Goal: Task Accomplishment & Management: Use online tool/utility

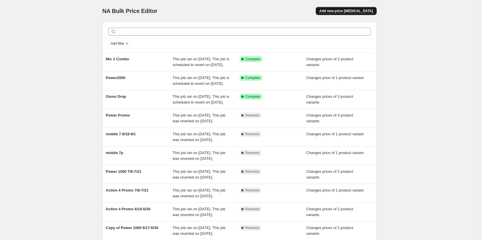
click at [348, 10] on span "Add new price [MEDICAL_DATA]" at bounding box center [346, 11] width 54 height 5
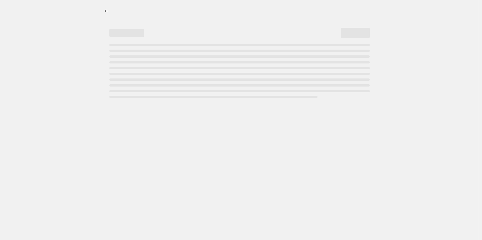
select select "percentage"
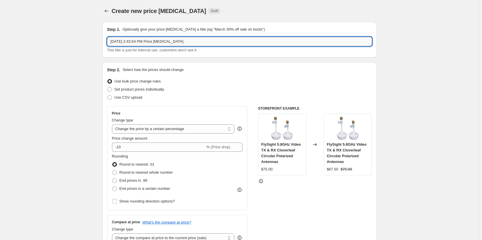
click at [142, 43] on input "[DATE] 2:43:54 PM Price [MEDICAL_DATA]" at bounding box center [239, 41] width 265 height 9
type input "Mic 2 Drop"
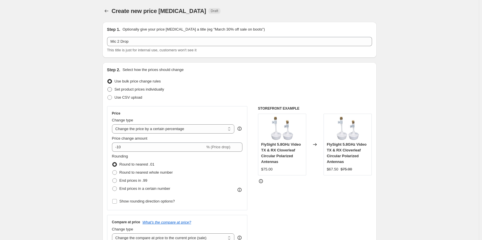
click at [115, 91] on label "Set product prices individually" at bounding box center [135, 89] width 57 height 8
click at [108, 87] on input "Set product prices individually" at bounding box center [107, 87] width 0 height 0
radio input "true"
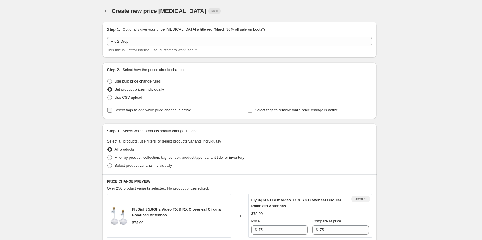
click at [119, 110] on span "Select tags to add while price change is active" at bounding box center [152, 110] width 77 height 4
click at [112, 110] on input "Select tags to add while price change is active" at bounding box center [109, 110] width 5 height 5
checkbox input "true"
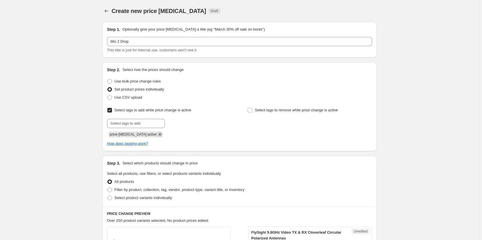
click at [157, 135] on icon "Remove price-change-job-active" at bounding box center [159, 134] width 5 height 5
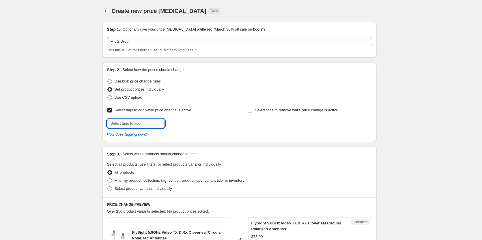
click at [142, 124] on input "text" at bounding box center [136, 123] width 58 height 9
type input "n"
click at [137, 119] on input "text" at bounding box center [136, 123] width 58 height 9
paste input "badge_newprice"
type input "badge_newprice"
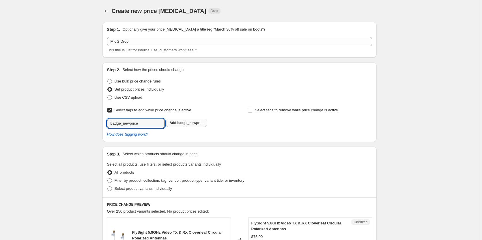
click at [180, 121] on span "badge_newpri..." at bounding box center [190, 123] width 26 height 4
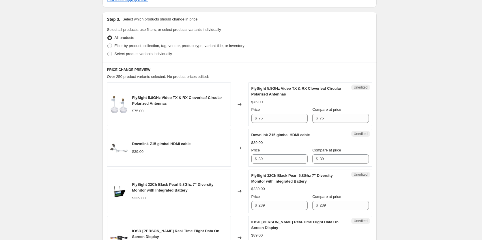
scroll to position [144, 0]
click at [107, 52] on div "Step 3. Select which products should change in price Select all products, use f…" at bounding box center [239, 37] width 274 height 51
click at [109, 55] on span at bounding box center [109, 53] width 5 height 5
click at [108, 52] on input "Select product variants individually" at bounding box center [107, 51] width 0 height 0
radio input "true"
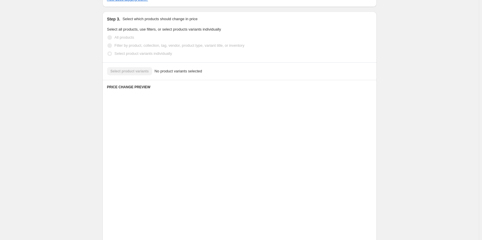
scroll to position [95, 0]
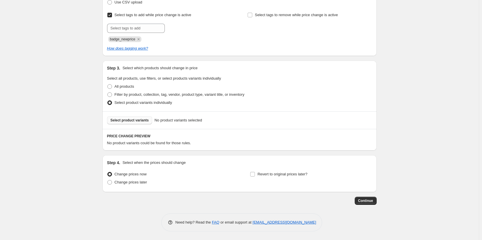
click at [134, 121] on span "Select product variants" at bounding box center [129, 120] width 38 height 5
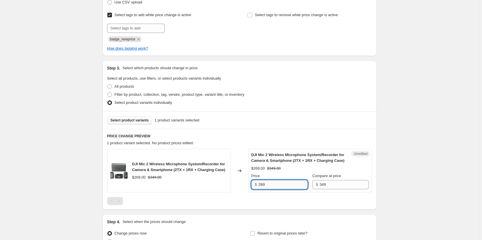
click at [287, 186] on input "269" at bounding box center [282, 184] width 49 height 9
click at [448, 135] on div "Create new price [MEDICAL_DATA]. This page is ready Create new price [MEDICAL_D…" at bounding box center [239, 102] width 478 height 394
click at [136, 123] on button "Select product variants" at bounding box center [129, 120] width 45 height 8
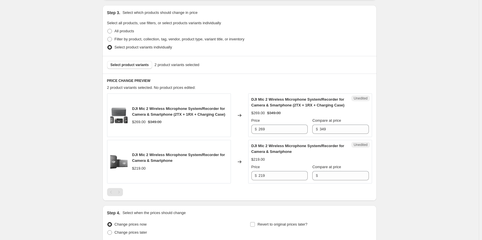
scroll to position [153, 0]
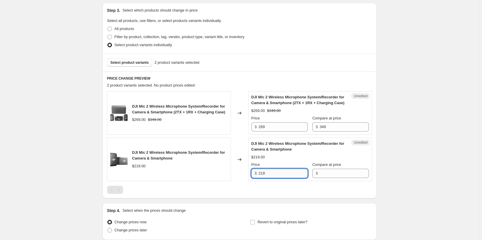
click at [283, 175] on input "219" at bounding box center [282, 173] width 49 height 9
click at [283, 174] on input "219" at bounding box center [282, 173] width 49 height 9
type input "179"
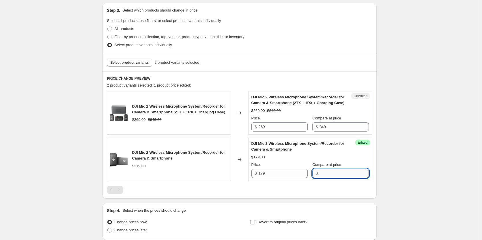
click at [334, 172] on input "Compare at price" at bounding box center [343, 173] width 49 height 9
type input "219"
click at [141, 61] on span "Select product variants" at bounding box center [129, 62] width 38 height 5
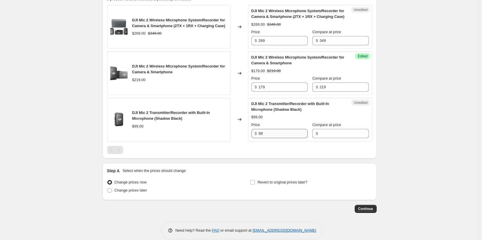
scroll to position [239, 0]
click at [276, 132] on input "99" at bounding box center [282, 133] width 49 height 9
type input "79"
type input "99"
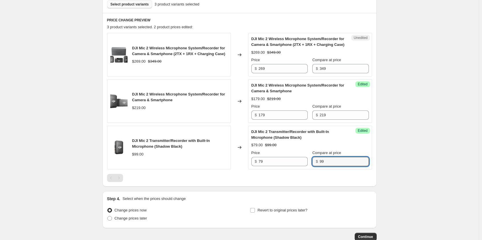
scroll to position [153, 0]
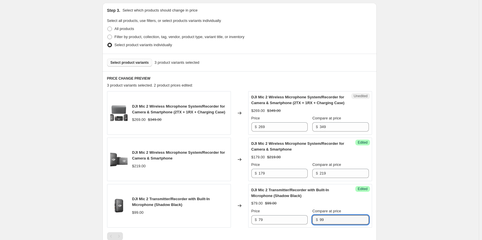
click at [144, 61] on span "Select product variants" at bounding box center [129, 62] width 38 height 5
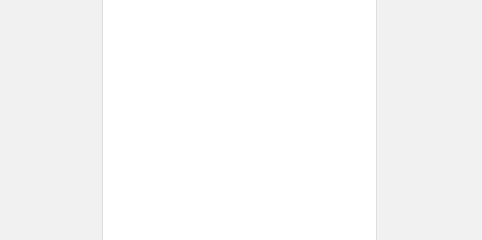
scroll to position [294, 0]
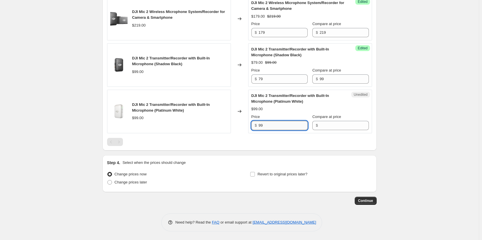
click at [281, 126] on input "99" at bounding box center [282, 125] width 49 height 9
type input "79"
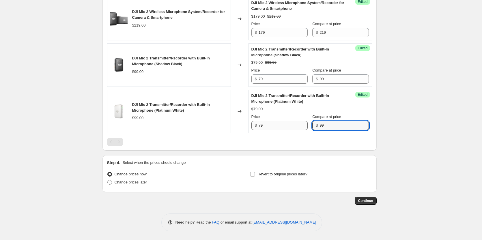
type input "99"
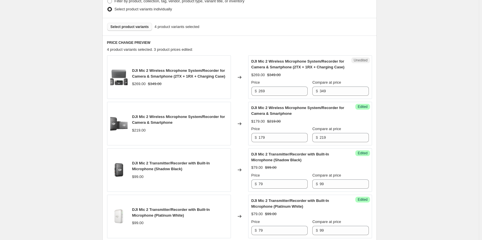
scroll to position [178, 0]
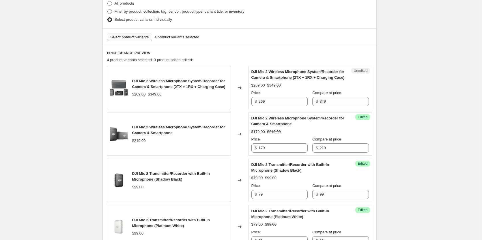
click at [129, 38] on span "Select product variants" at bounding box center [129, 37] width 38 height 5
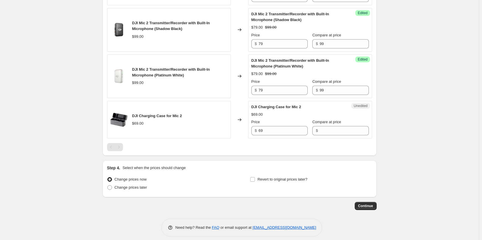
scroll to position [334, 0]
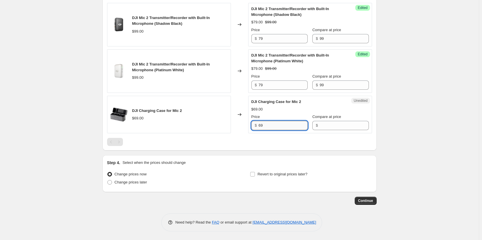
click at [282, 128] on input "69" at bounding box center [282, 125] width 49 height 9
type input "59"
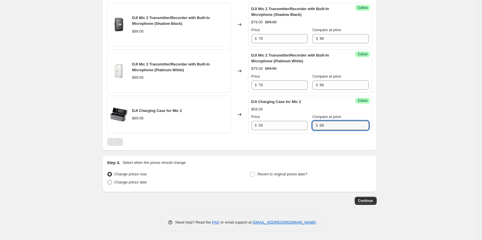
type input "69"
click at [131, 183] on span "Change prices later" at bounding box center [130, 182] width 33 height 4
click at [108, 180] on input "Change prices later" at bounding box center [107, 180] width 0 height 0
radio input "true"
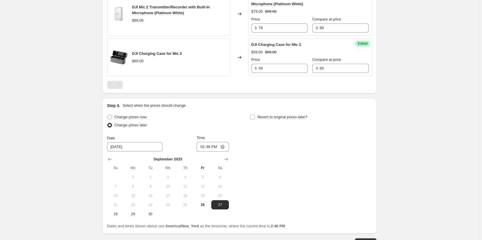
scroll to position [392, 0]
click at [133, 213] on span "29" at bounding box center [133, 213] width 13 height 5
type input "[DATE]"
click at [202, 147] on input "14:46" at bounding box center [212, 146] width 32 height 10
type input "00:01"
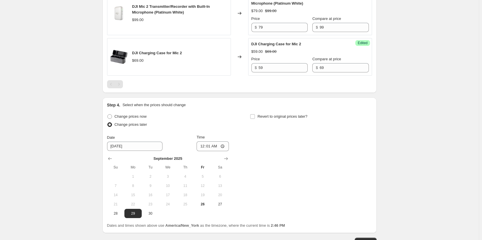
click at [341, 124] on div "Revert to original prices later?" at bounding box center [311, 120] width 122 height 17
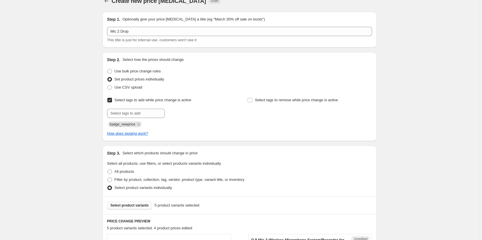
scroll to position [0, 0]
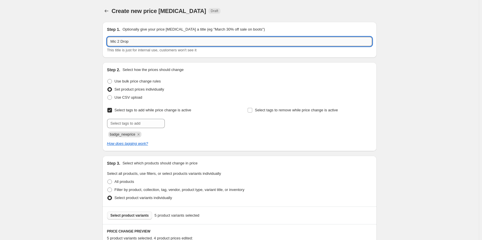
click at [123, 41] on input "Mic 2 Drop" at bounding box center [239, 41] width 265 height 9
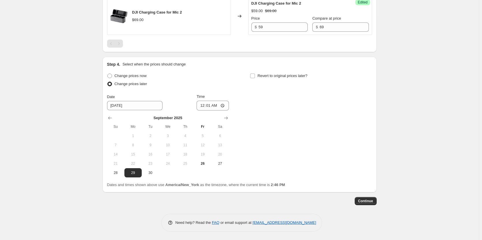
scroll to position [433, 0]
click at [365, 201] on span "Continue" at bounding box center [365, 200] width 15 height 5
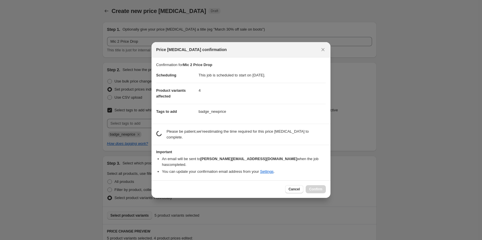
scroll to position [0, 0]
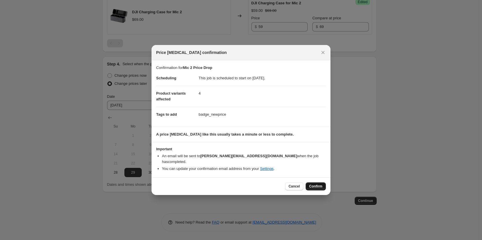
click at [315, 184] on span "Confirm" at bounding box center [315, 186] width 13 height 5
type input "Mic 2 Price Drop"
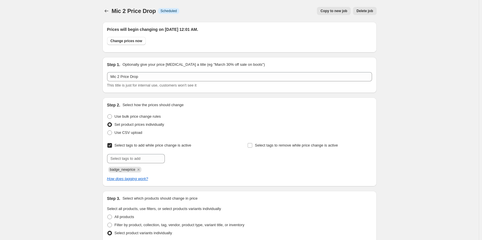
scroll to position [433, 0]
